Goal: Information Seeking & Learning: Learn about a topic

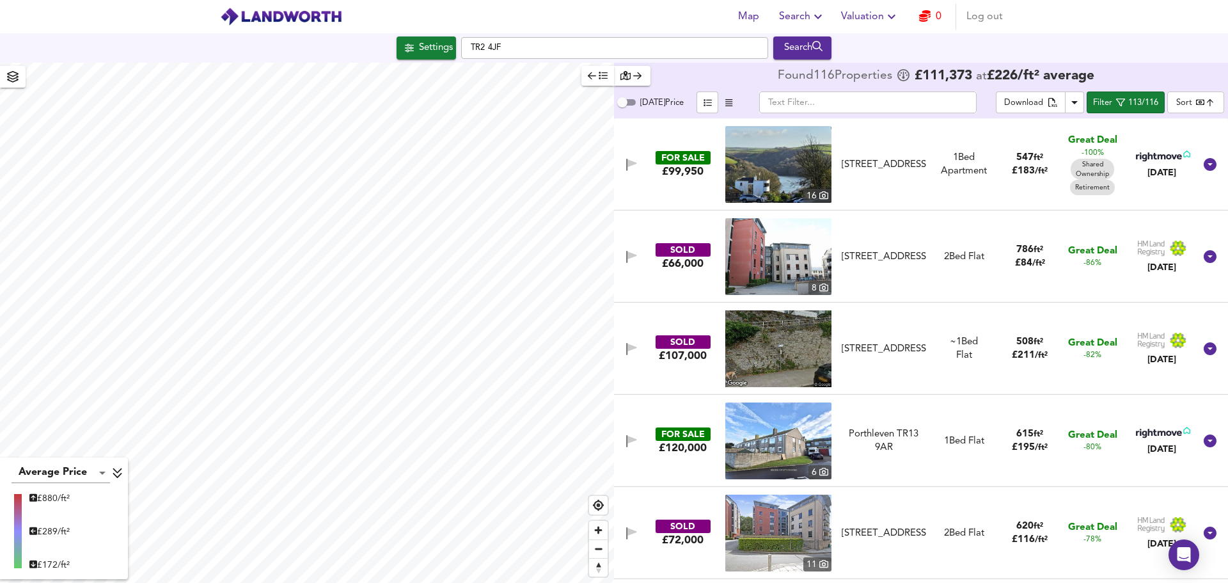
scroll to position [256, 0]
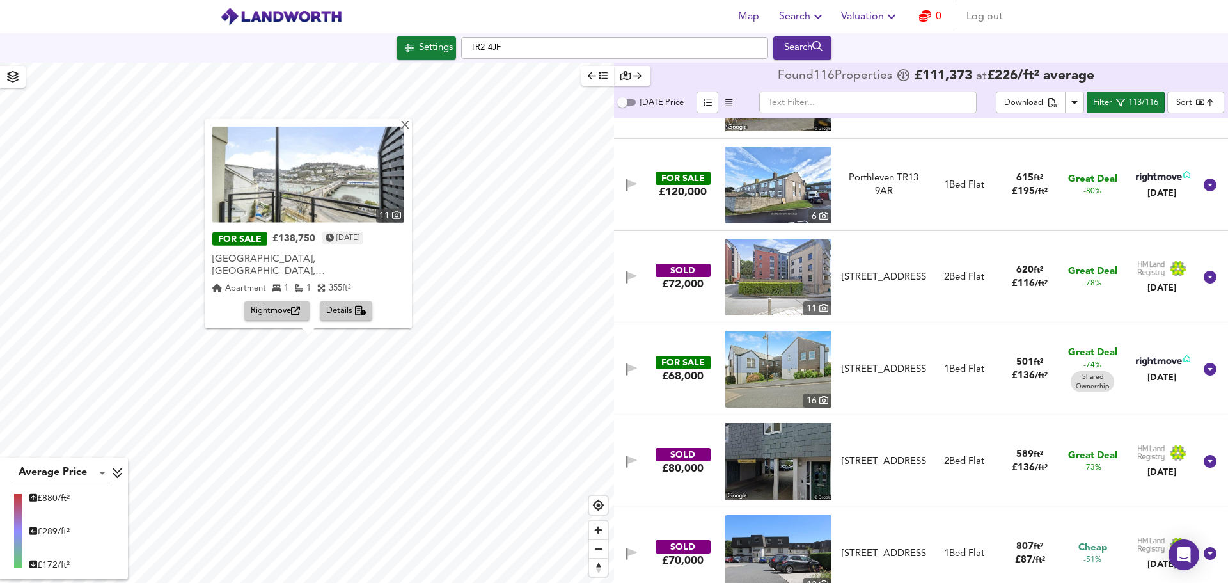
click at [386, 177] on img at bounding box center [308, 175] width 192 height 96
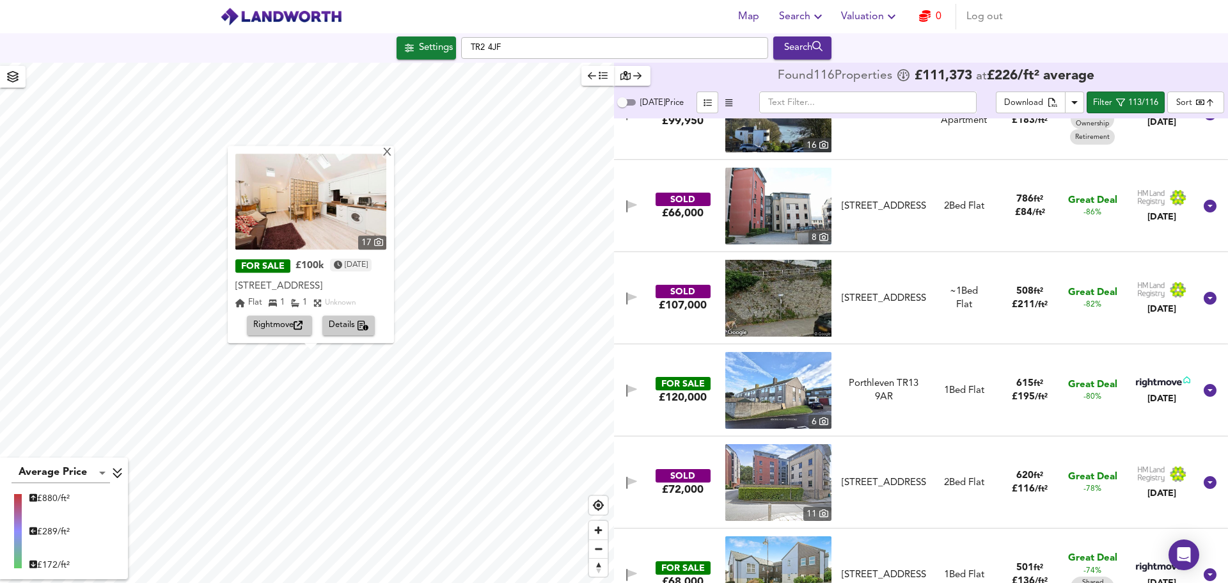
scroll to position [0, 0]
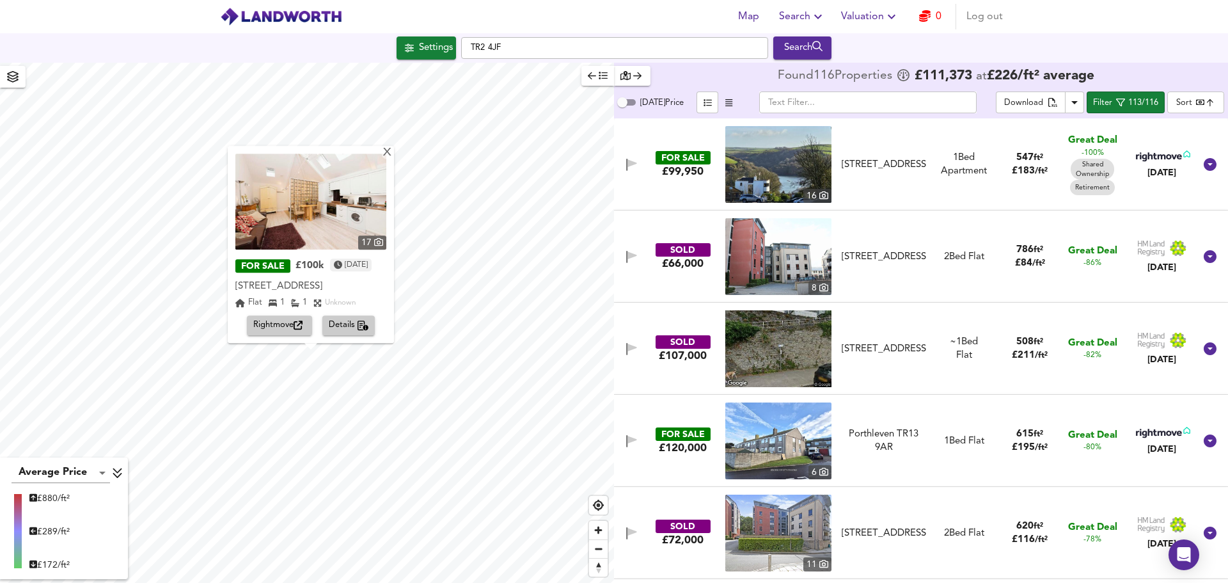
click at [782, 437] on img at bounding box center [778, 440] width 106 height 77
